Goal: Task Accomplishment & Management: Manage account settings

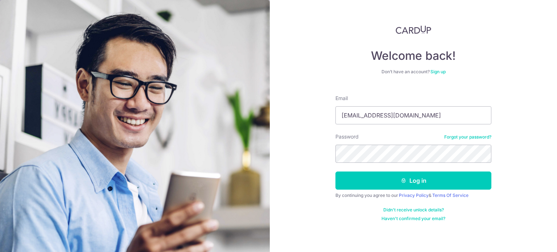
type input "[EMAIL_ADDRESS][DOMAIN_NAME]"
click at [336, 172] on button "Log in" at bounding box center [414, 181] width 156 height 18
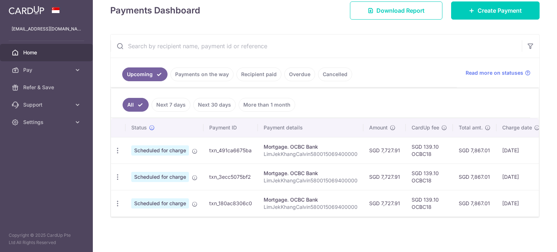
scroll to position [108, 0]
